Goal: Information Seeking & Learning: Learn about a topic

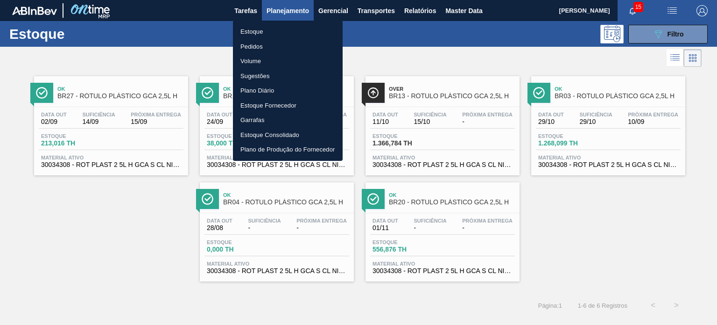
click at [266, 45] on li "Pedidos" at bounding box center [288, 46] width 110 height 15
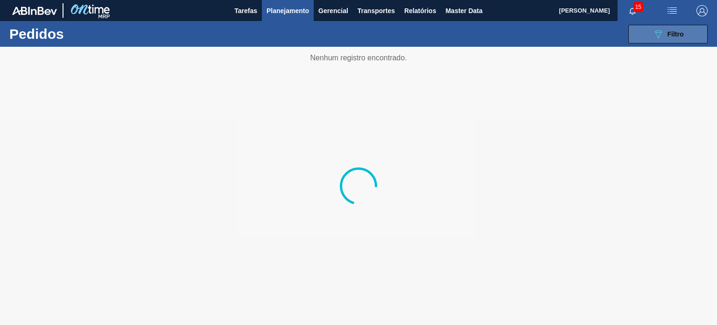
click at [655, 34] on icon "089F7B8B-B2A5-4AFE-B5C0-19BA573D28AC" at bounding box center [658, 33] width 11 height 11
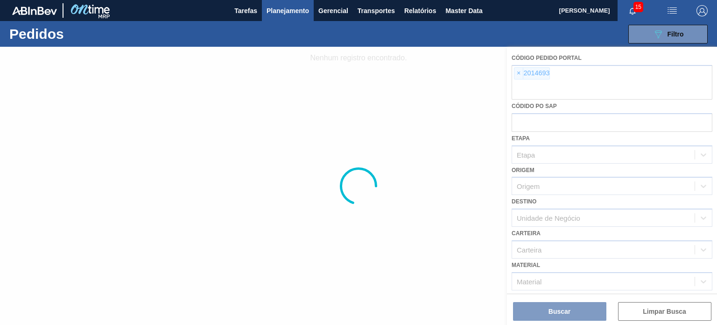
click at [523, 76] on div at bounding box center [358, 186] width 717 height 278
click at [521, 74] on div at bounding box center [358, 186] width 717 height 278
click at [519, 74] on div at bounding box center [358, 186] width 717 height 278
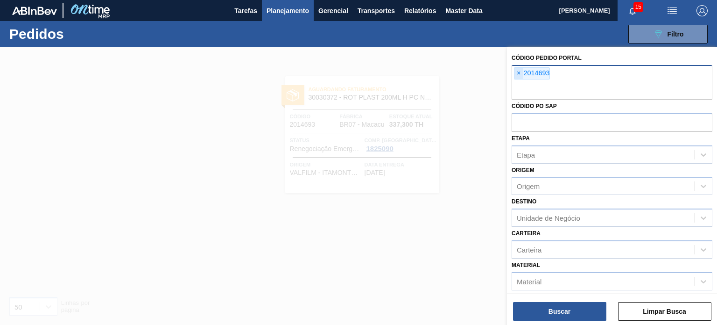
click at [518, 73] on span "×" at bounding box center [519, 73] width 9 height 11
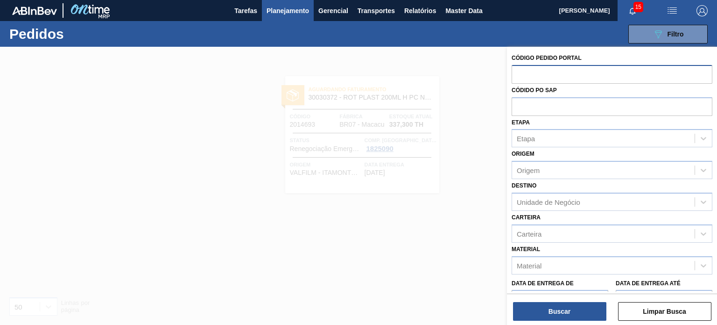
paste input "text"
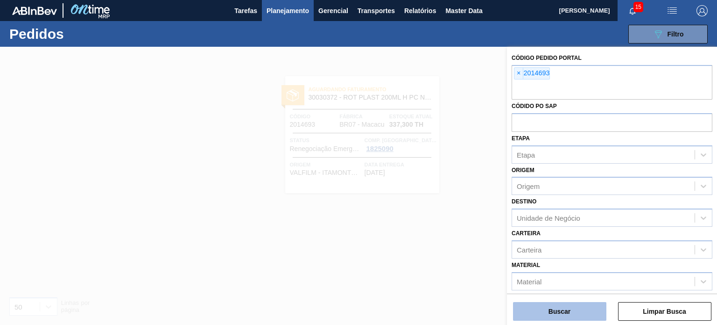
click at [566, 304] on button "Buscar" at bounding box center [559, 311] width 93 height 19
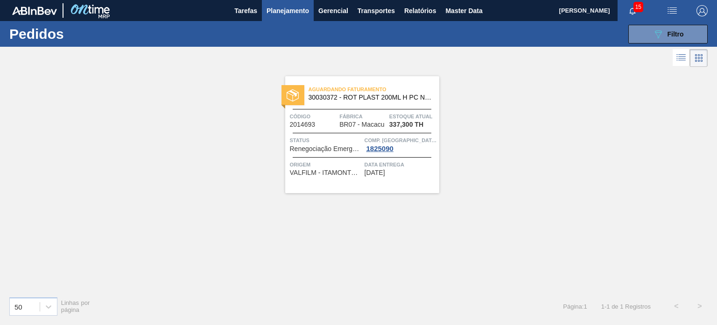
click at [375, 115] on span "Fábrica" at bounding box center [364, 116] width 48 height 9
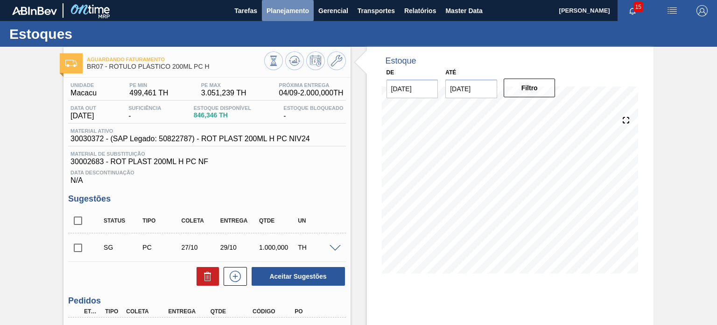
click at [275, 16] on span "Planejamento" at bounding box center [288, 10] width 43 height 11
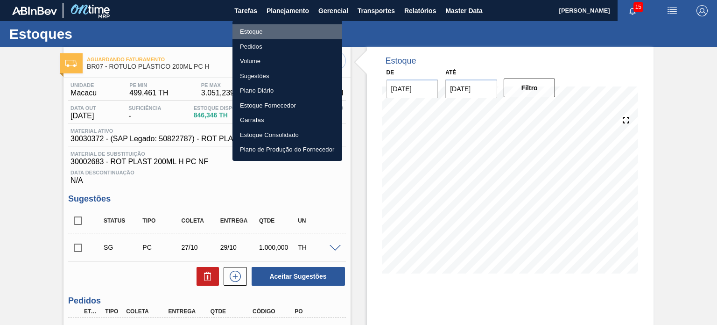
click at [279, 33] on li "Estoque" at bounding box center [288, 31] width 110 height 15
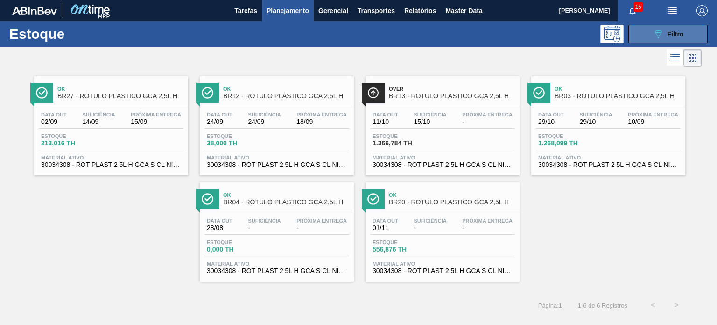
click at [660, 39] on icon "089F7B8B-B2A5-4AFE-B5C0-19BA573D28AC" at bounding box center [658, 33] width 11 height 11
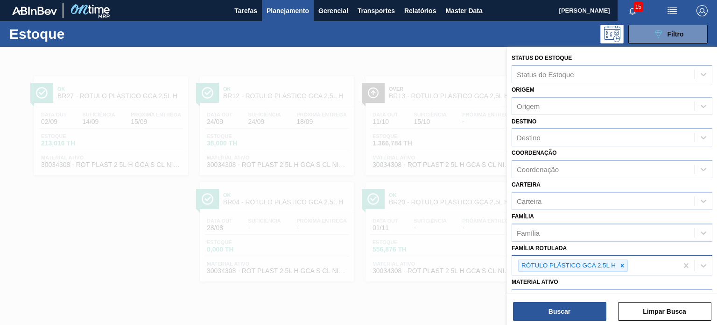
click at [623, 263] on icon at bounding box center [622, 264] width 3 height 3
click at [622, 262] on icon at bounding box center [622, 265] width 7 height 7
type Rotulada "GCA 2L H"
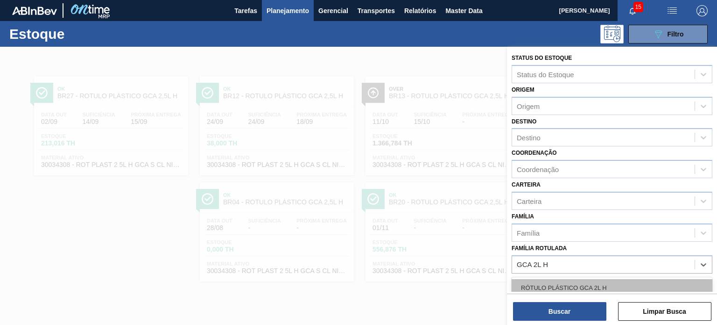
click at [611, 284] on div "RÓTULO PLÁSTICO GCA 2L H" at bounding box center [612, 287] width 201 height 17
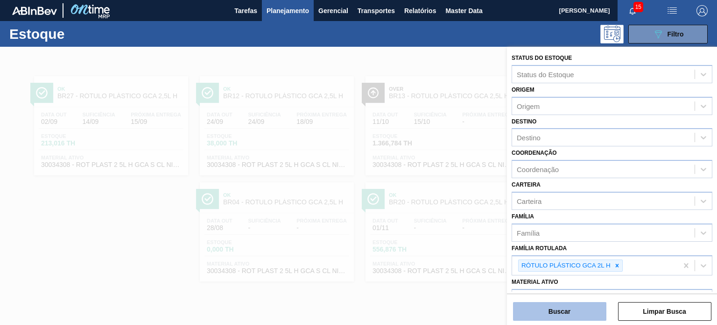
click at [588, 315] on button "Buscar" at bounding box center [559, 311] width 93 height 19
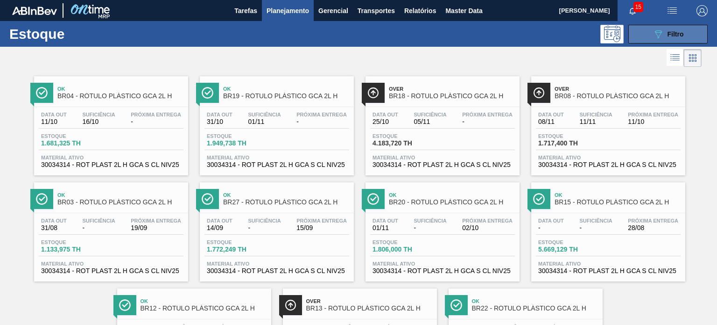
click at [663, 33] on div "089F7B8B-B2A5-4AFE-B5C0-19BA573D28AC Filtro" at bounding box center [668, 33] width 31 height 11
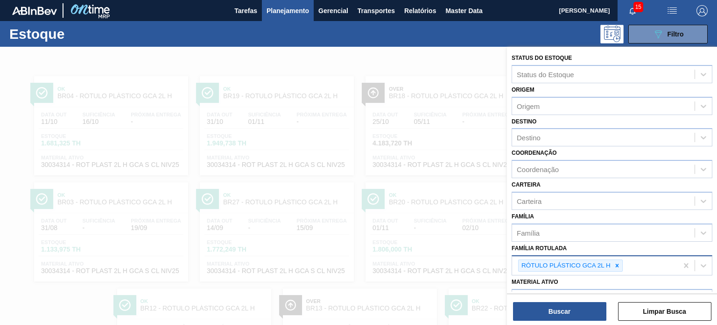
click at [617, 266] on icon at bounding box center [617, 265] width 7 height 7
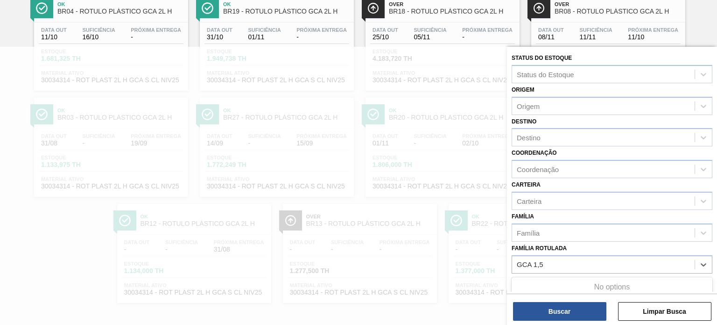
type Rotulada "GCA 1,5"
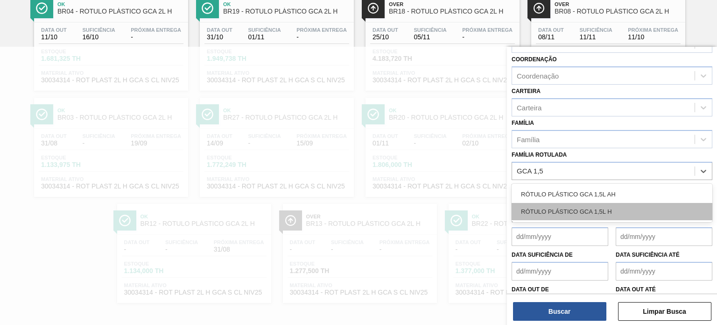
click at [607, 212] on div "RÓTULO PLÁSTICO GCA 1,5L H" at bounding box center [612, 211] width 201 height 17
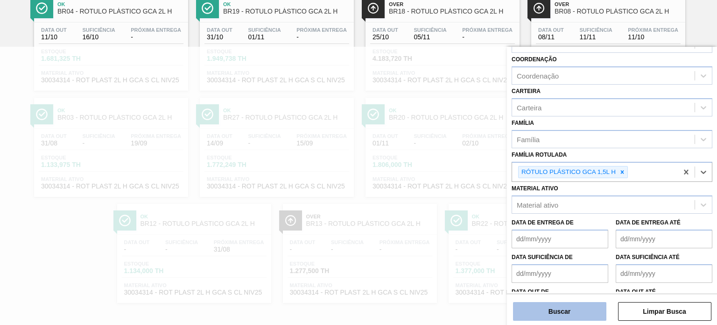
click at [573, 307] on button "Buscar" at bounding box center [559, 311] width 93 height 19
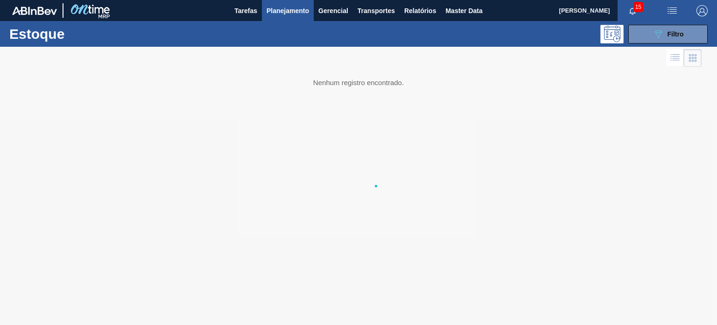
scroll to position [0, 0]
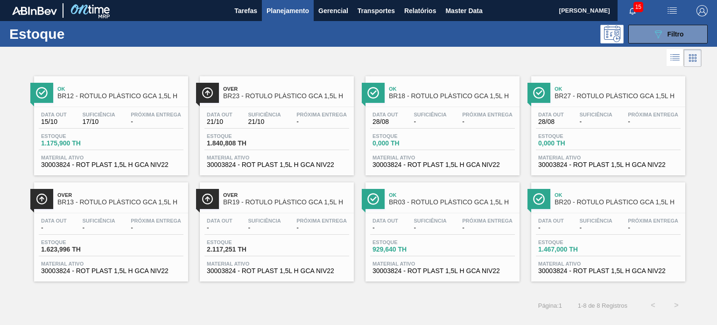
click at [324, 108] on div "Data out 21/10 Suficiência 21/10 Próxima Entrega - Estoque 1.840,808 TH Materia…" at bounding box center [277, 139] width 154 height 64
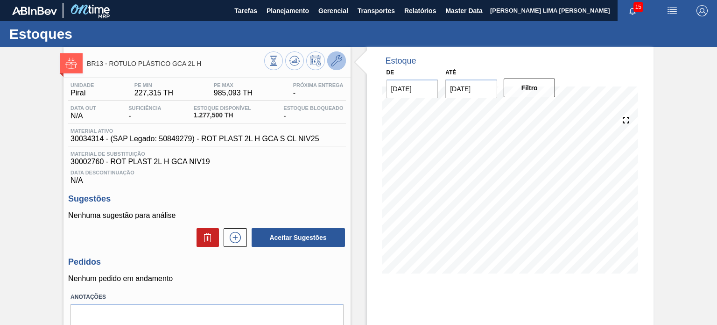
click at [340, 59] on icon at bounding box center [336, 60] width 11 height 11
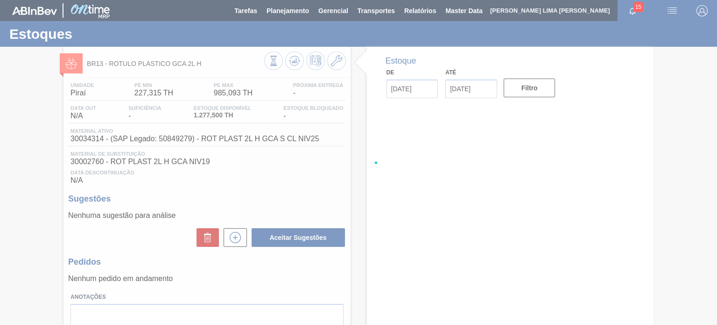
click at [477, 84] on input "11/09/2025" at bounding box center [472, 88] width 52 height 19
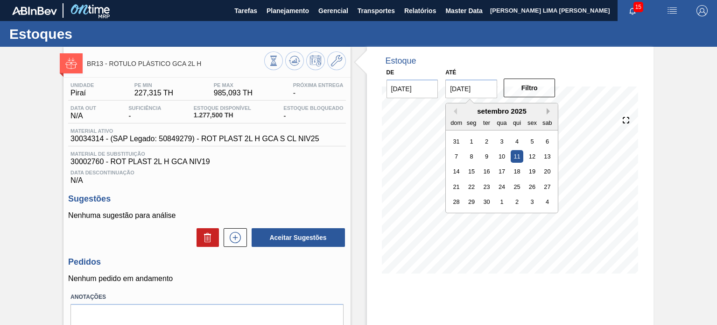
click at [547, 110] on button "Next Month" at bounding box center [550, 111] width 7 height 7
click at [544, 112] on div "dezembro 2025" at bounding box center [502, 111] width 112 height 8
click at [547, 113] on button "Next Month" at bounding box center [550, 111] width 7 height 7
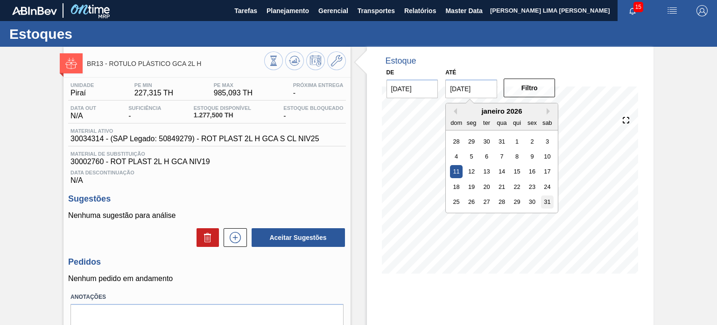
click at [549, 201] on div "31" at bounding box center [547, 201] width 13 height 13
type input "31/01/2026"
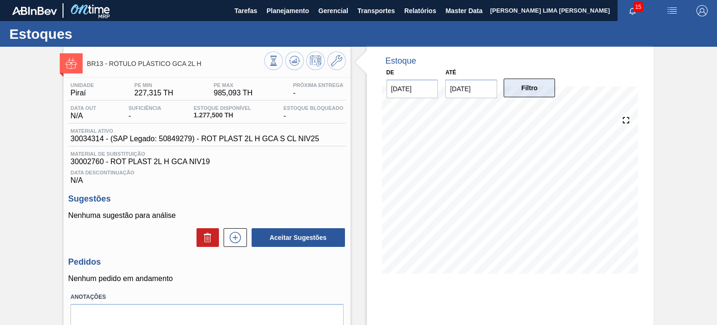
click at [533, 87] on button "Filtro" at bounding box center [530, 87] width 52 height 19
drag, startPoint x: 211, startPoint y: 63, endPoint x: 85, endPoint y: 69, distance: 126.3
click at [85, 69] on div "BR13 - RÓTULO PLÁSTICO GCA 2L H" at bounding box center [207, 61] width 287 height 21
drag, startPoint x: 191, startPoint y: 64, endPoint x: 198, endPoint y: 65, distance: 6.6
click at [191, 64] on span "BR13 - RÓTULO PLÁSTICO GCA 2L H" at bounding box center [175, 63] width 177 height 7
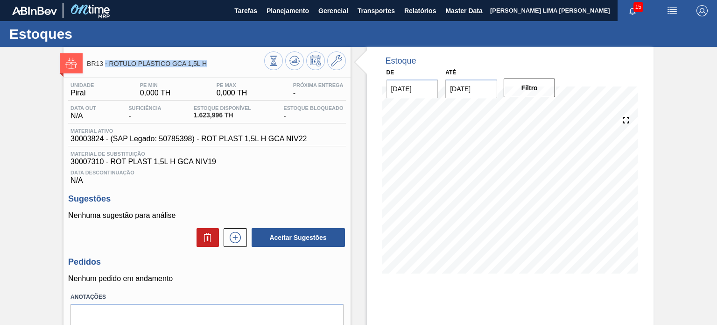
drag, startPoint x: 212, startPoint y: 65, endPoint x: 105, endPoint y: 72, distance: 107.2
click at [105, 72] on div "BR13 - RÓTULO PLÁSTICO GCA 1,5L H" at bounding box center [175, 63] width 177 height 21
click at [332, 63] on icon at bounding box center [336, 60] width 11 height 11
click at [341, 146] on div "Material ativo 30003824 - (SAP Legado: 50785398) - ROT PLAST 1,5L H GCA NIV22" at bounding box center [206, 137] width 277 height 18
